Goal: Navigation & Orientation: Find specific page/section

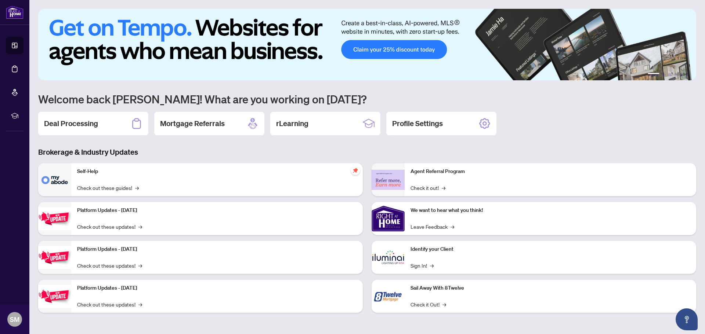
click at [138, 121] on icon at bounding box center [136, 124] width 9 height 11
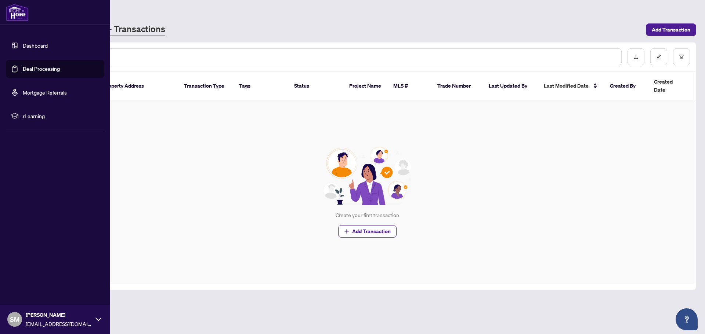
click at [27, 46] on link "Dashboard" at bounding box center [35, 45] width 25 height 7
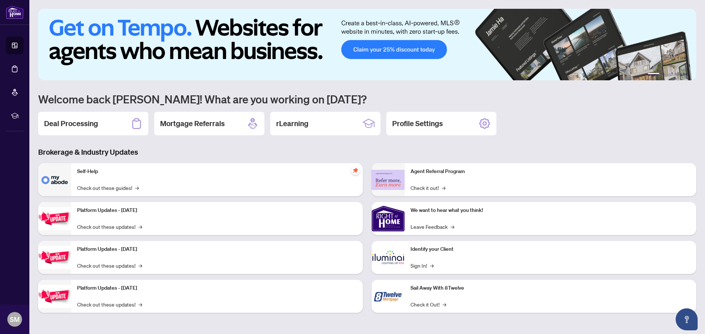
click at [365, 76] on ul "1 2 3 4 5 6" at bounding box center [367, 74] width 658 height 3
click at [408, 48] on img at bounding box center [367, 45] width 658 height 72
